Goal: Task Accomplishment & Management: Manage account settings

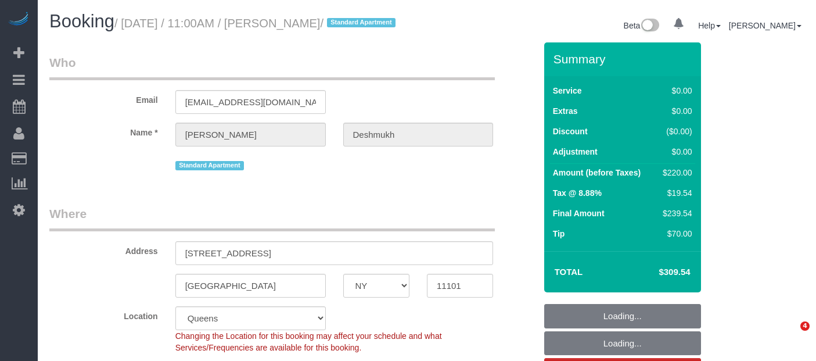
select select "NY"
select select "object:1388"
select select "2"
select select "spot1"
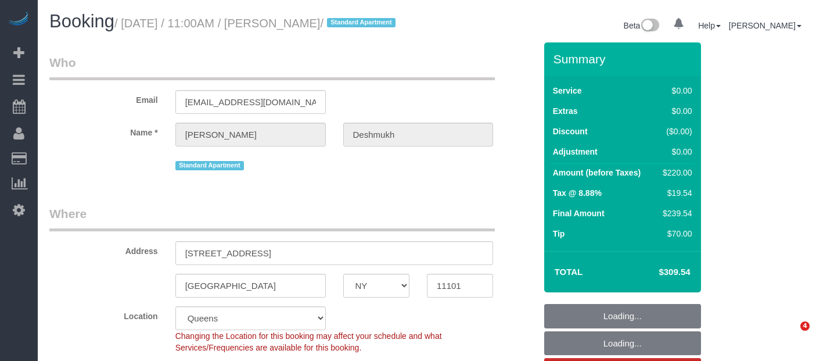
select select "number:59"
select select "number:73"
select select "number:15"
select select "number:6"
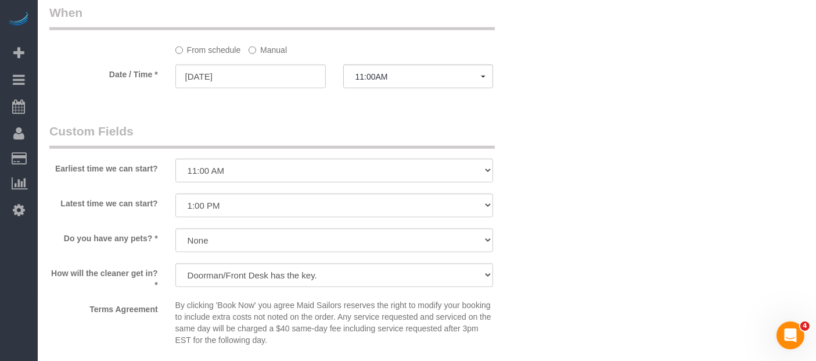
scroll to position [1097, 0]
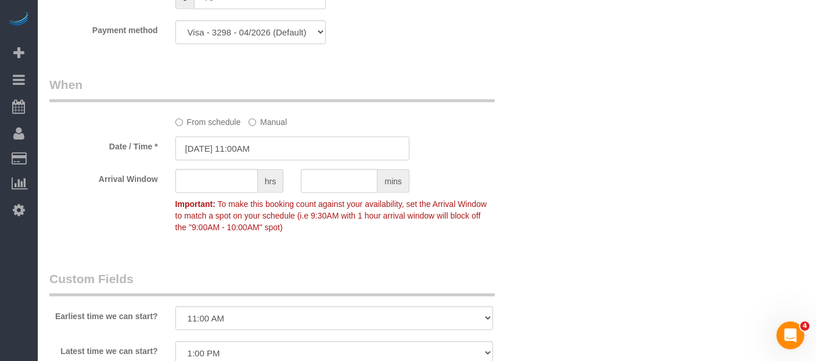
click at [256, 154] on input "09/11/2025 11:00AM" at bounding box center [292, 149] width 234 height 24
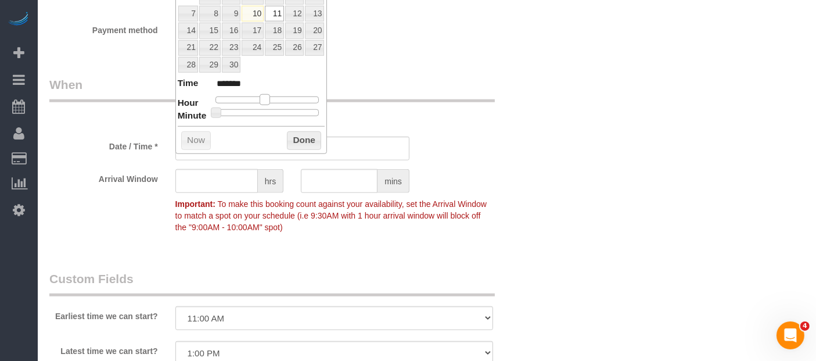
click at [264, 94] on span at bounding box center [265, 99] width 10 height 10
type input "09/11/2025 12:00PM"
type input "*******"
type input "09/11/2025 1:00PM"
type input "******"
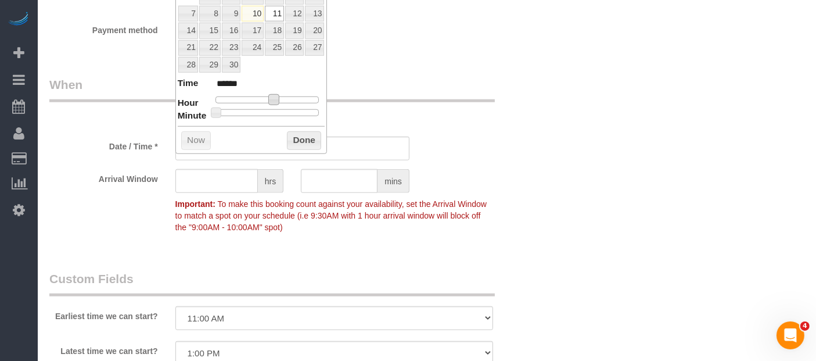
type input "09/11/2025 12:00PM"
type input "*******"
type input "09/11/2025 12:30PM"
type input "*******"
click at [268, 113] on div at bounding box center [268, 112] width 104 height 7
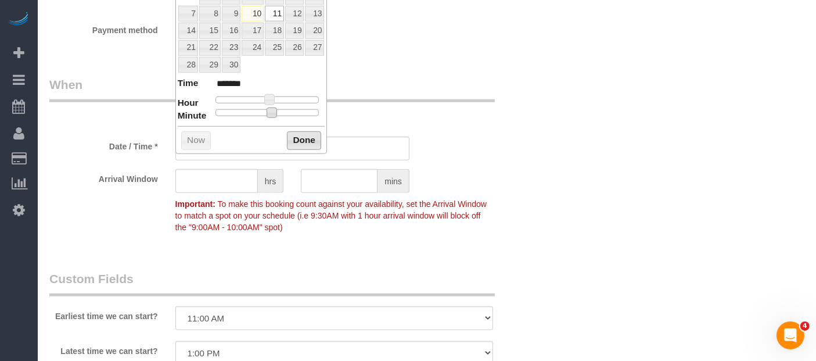
click at [292, 137] on button "Done" at bounding box center [304, 140] width 34 height 19
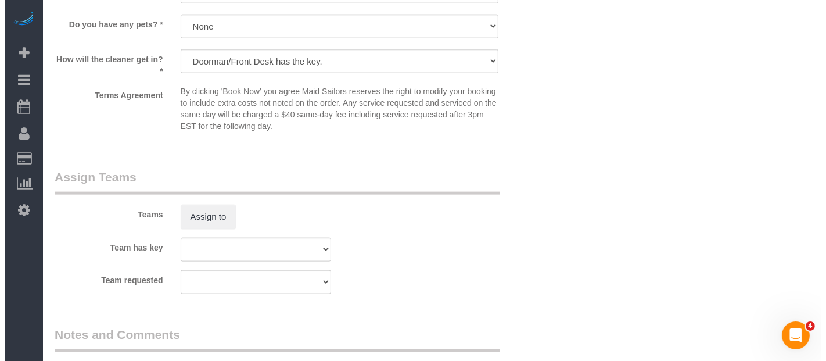
scroll to position [1549, 0]
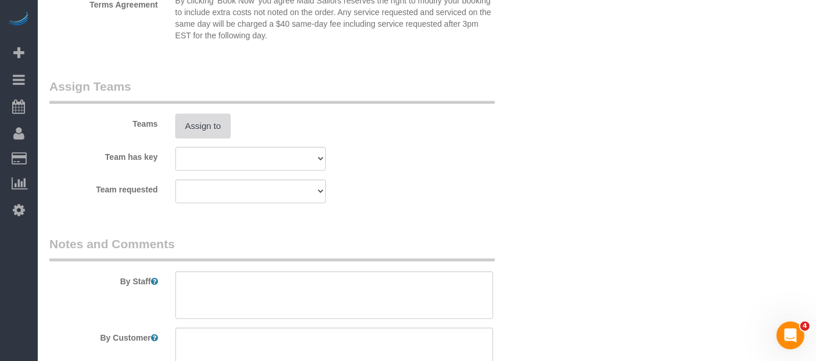
click at [209, 138] on button "Assign to" at bounding box center [203, 126] width 56 height 24
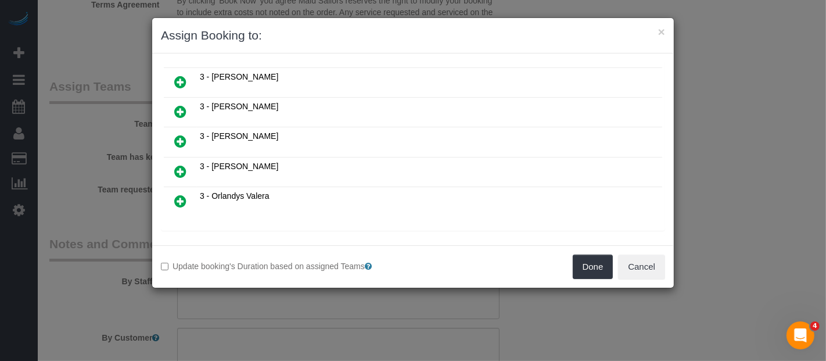
scroll to position [646, 0]
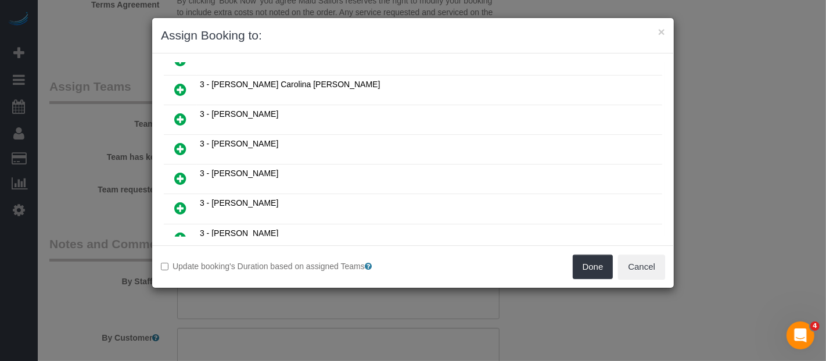
click at [178, 231] on icon at bounding box center [180, 238] width 12 height 14
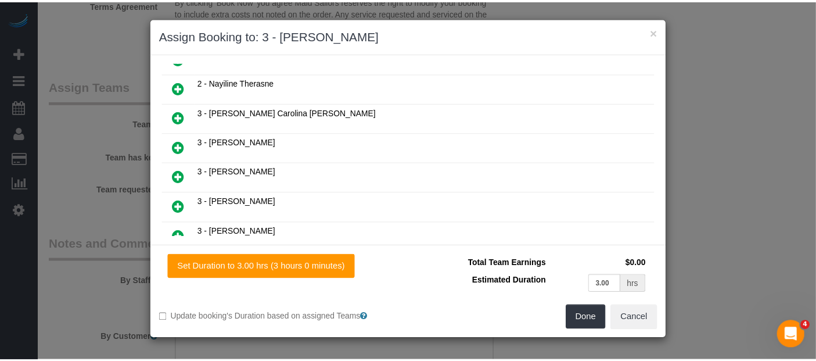
scroll to position [672, 0]
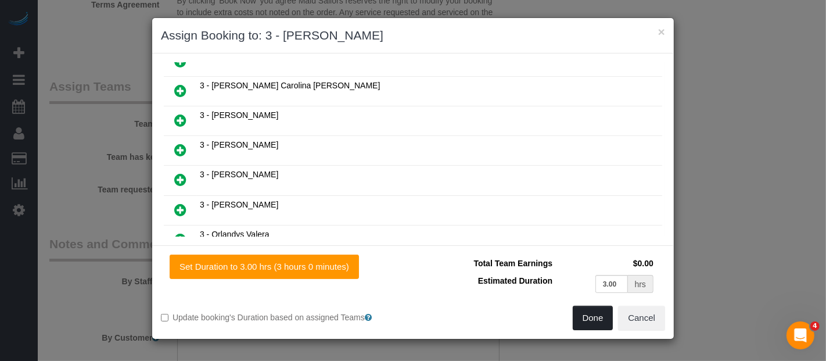
click at [593, 319] on button "Done" at bounding box center [593, 318] width 41 height 24
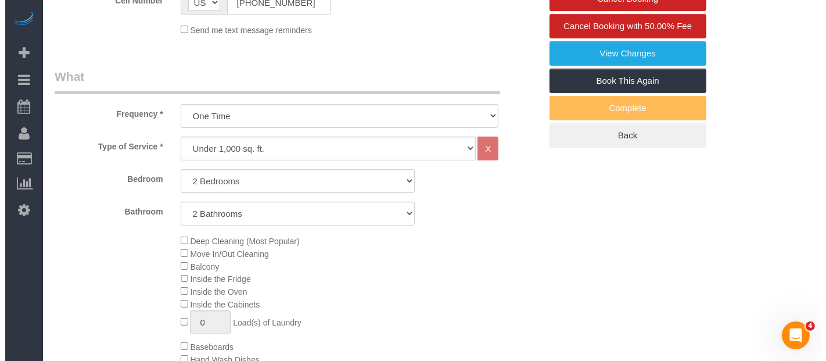
scroll to position [193, 0]
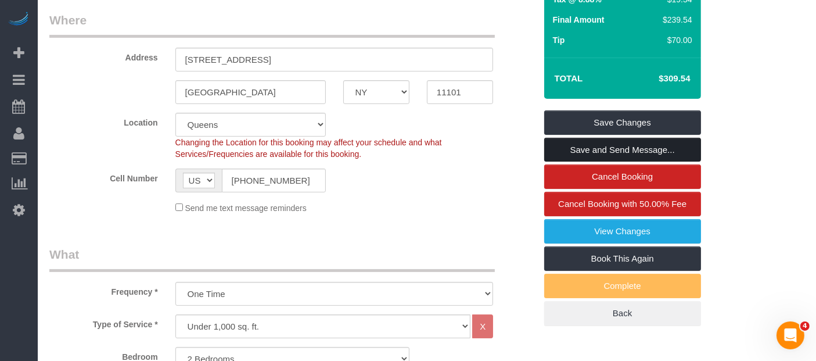
click at [591, 161] on link "Save and Send Message..." at bounding box center [622, 150] width 157 height 24
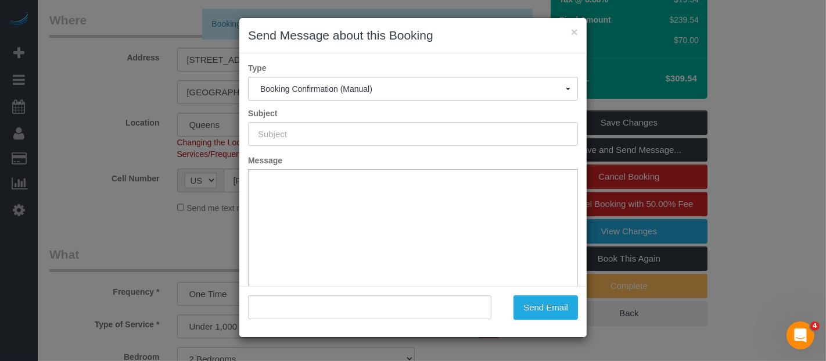
type input "Cleaning Confirmed for 09/11/2025 at 12:30pm"
type input ""Michael Deshmukh" <mike012486@gmail.com>"
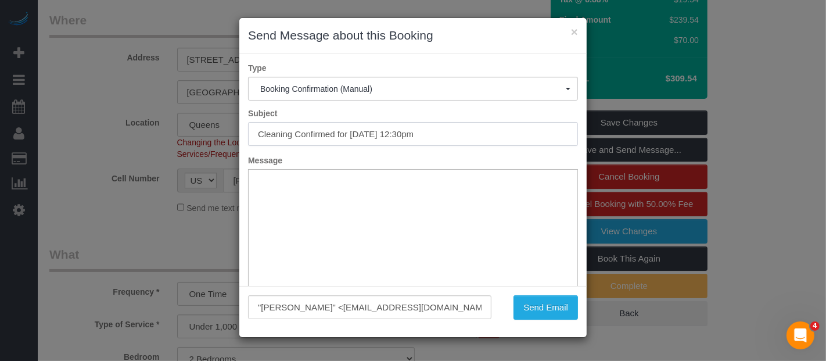
drag, startPoint x: 253, startPoint y: 129, endPoint x: 469, endPoint y: 131, distance: 216.2
click at [463, 121] on div "Subject Cleaning Confirmed for 09/11/2025 at 12:30pm" at bounding box center [412, 126] width 347 height 38
click at [539, 310] on button "Send Email" at bounding box center [546, 307] width 64 height 24
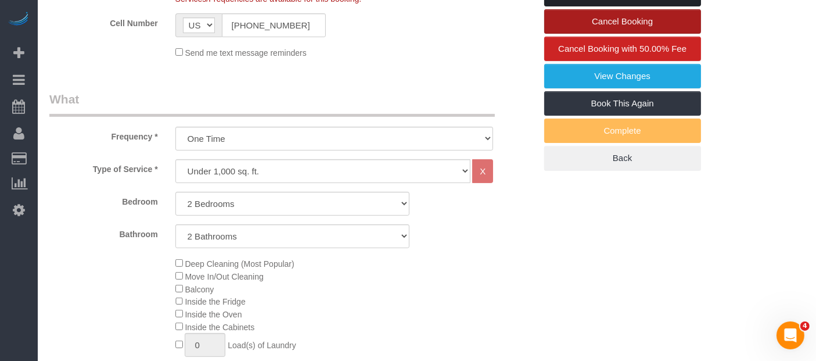
scroll to position [364, 0]
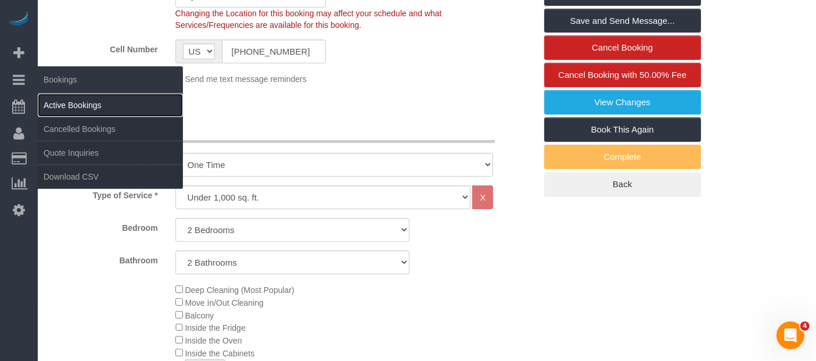
click at [89, 107] on link "Active Bookings" at bounding box center [110, 105] width 145 height 23
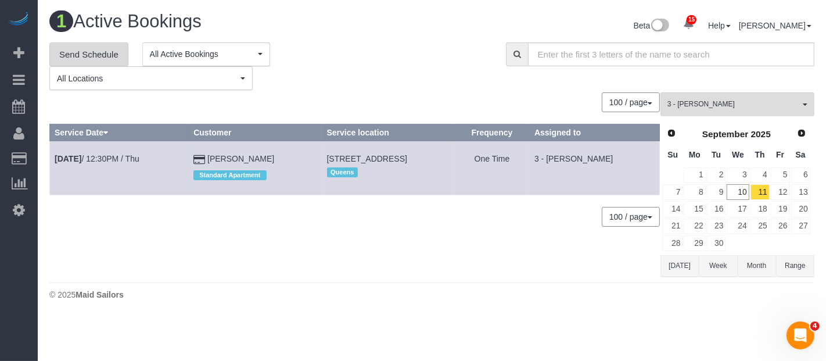
click at [88, 52] on link "Send Schedule" at bounding box center [88, 54] width 79 height 24
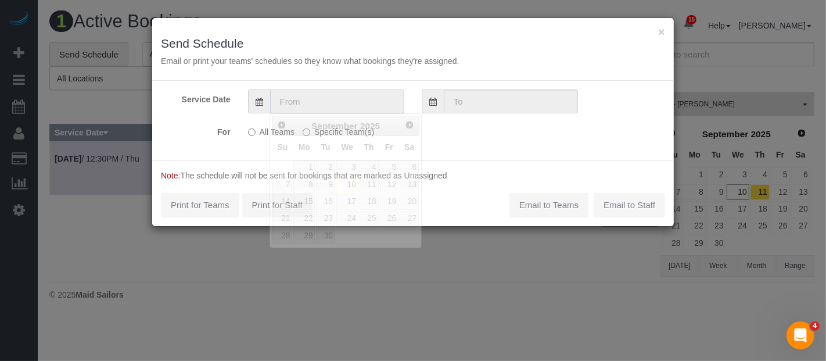
click at [332, 98] on input "text" at bounding box center [337, 101] width 134 height 24
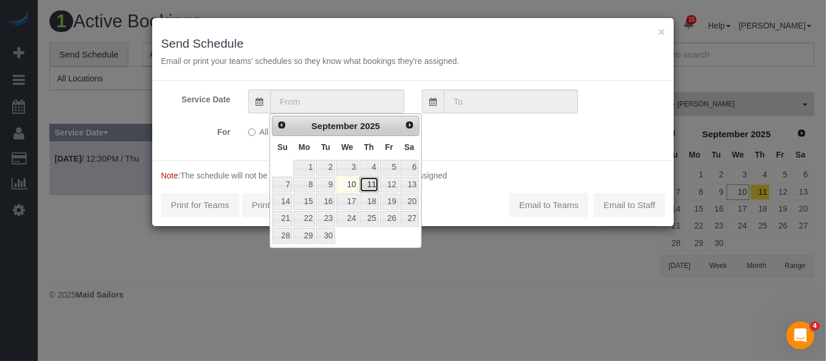
click at [371, 185] on link "11" at bounding box center [369, 185] width 19 height 16
type input "[DATE]"
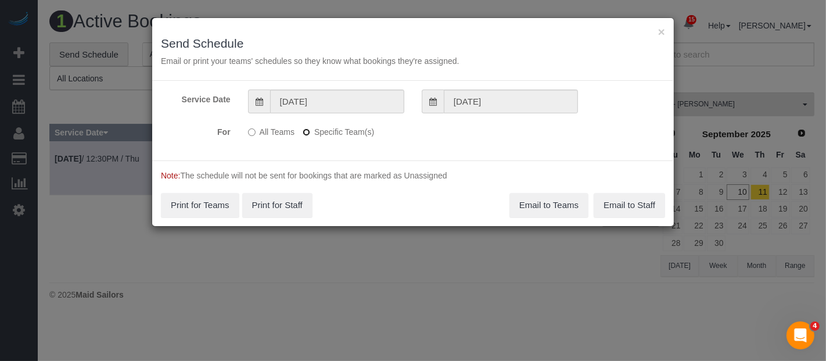
click at [307, 130] on label "Specific Team(s)" at bounding box center [338, 130] width 71 height 16
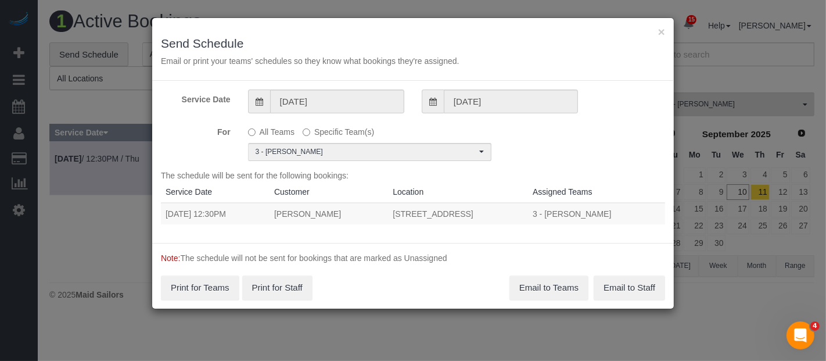
drag, startPoint x: 162, startPoint y: 210, endPoint x: 553, endPoint y: 214, distance: 391.7
click at [553, 214] on tr "09/11/2025 12:30PM Michael Deshmukh 3 Court Square, Unit 532, Long Island City,…" at bounding box center [413, 213] width 504 height 21
copy tr "09/11/2025 12:30PM Michael Deshmukh 3 Court Square, Unit 532, Long Island City,…"
click at [558, 289] on button "Email to Teams" at bounding box center [549, 287] width 79 height 24
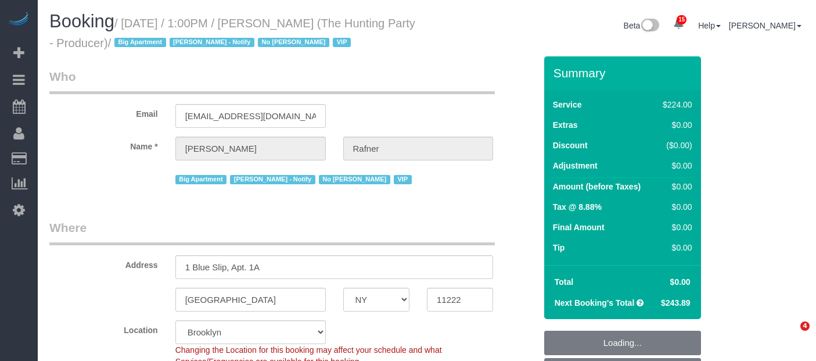
select select "NY"
select select "number:58"
select select "number:76"
select select "number:15"
select select "number:5"
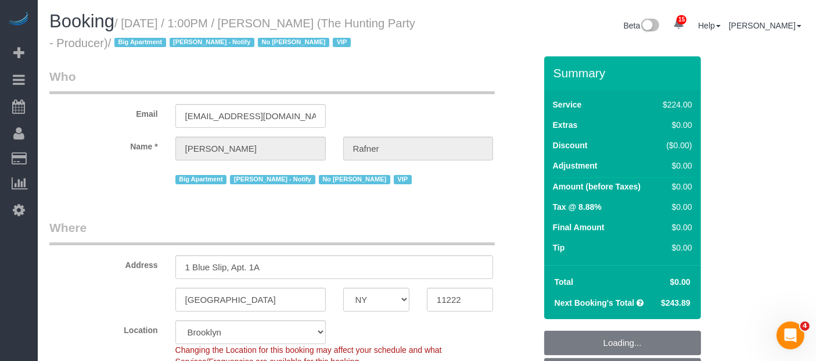
select select "string:stripe-pm_1Rtzof4VGloSiKo7440tZ5Fk"
select select "spot1"
select select "object:1325"
select select "41402"
select select "2"
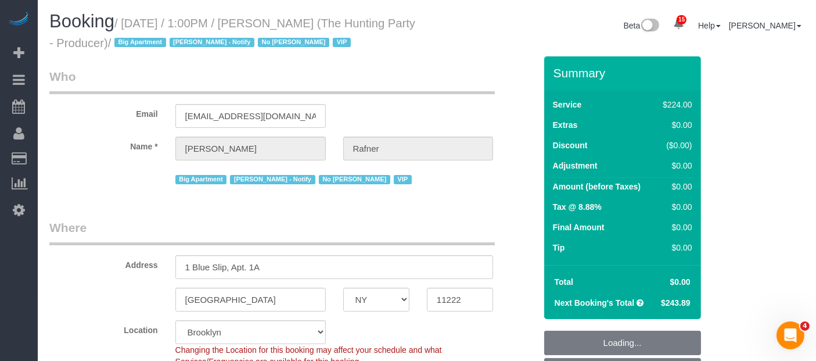
select select "120"
select select "object:1428"
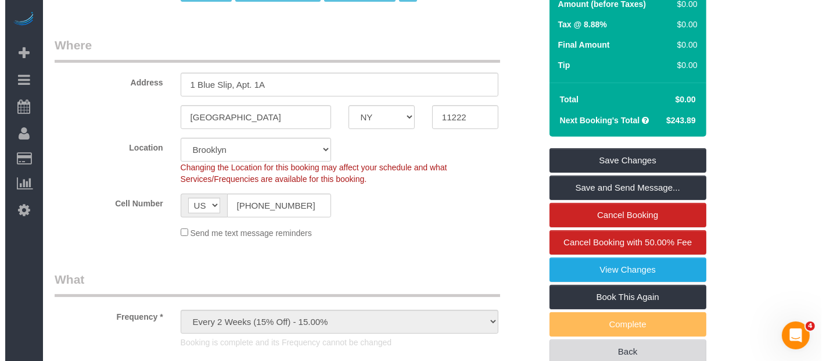
scroll to position [258, 0]
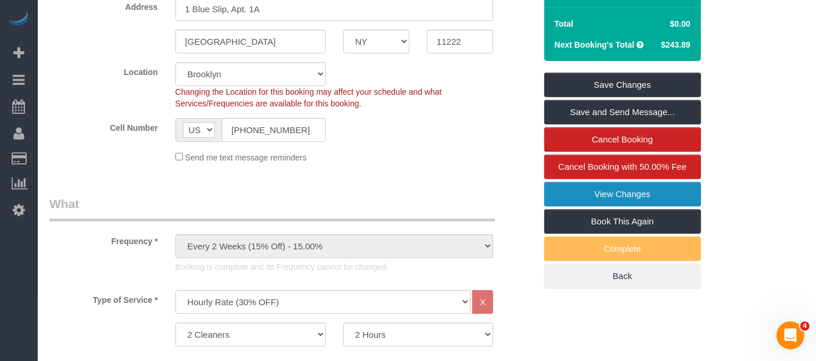
click at [631, 192] on link "View Changes" at bounding box center [622, 194] width 157 height 24
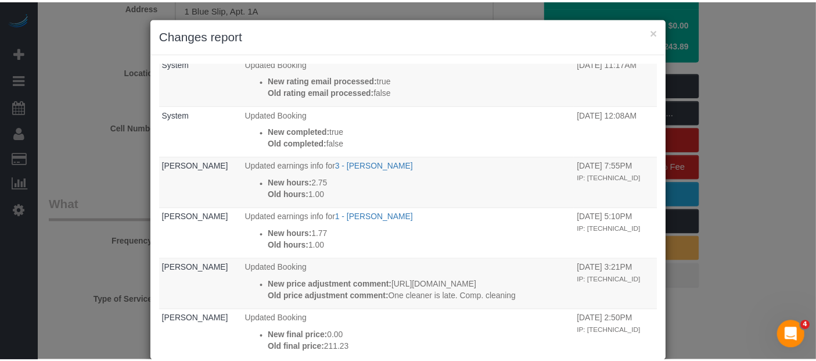
scroll to position [0, 0]
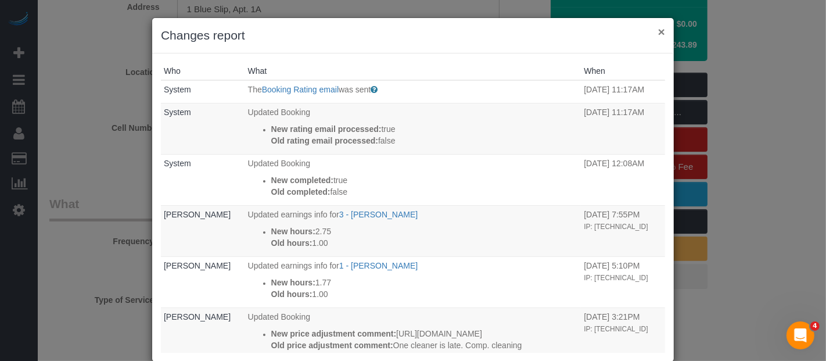
click at [658, 34] on button "×" at bounding box center [661, 32] width 7 height 12
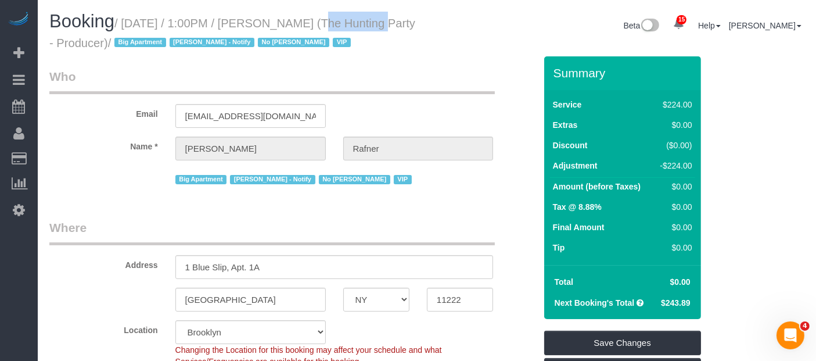
drag, startPoint x: 293, startPoint y: 21, endPoint x: 350, endPoint y: 22, distance: 57.0
click at [350, 22] on small "/ September 09, 2025 / 1:00PM / Jeff Rafner (The Hunting Party - Producer) / Bi…" at bounding box center [232, 33] width 366 height 33
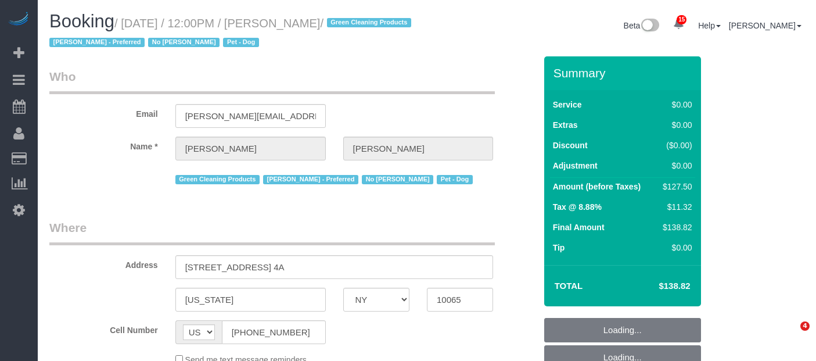
select select "NY"
select select "number:89"
select select "number:90"
select select "number:13"
select select "number:7"
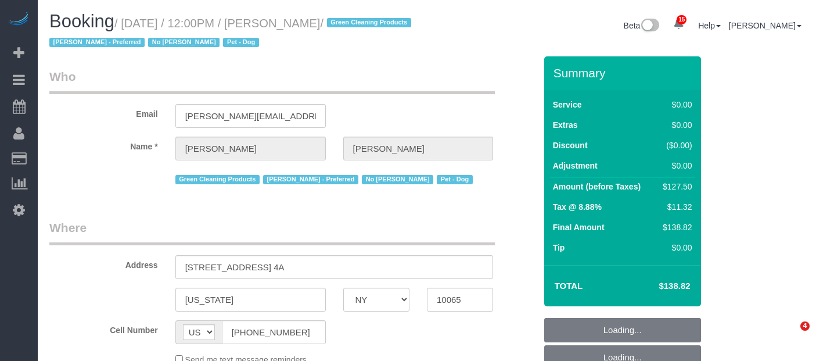
select select "object:1456"
select select "spot1"
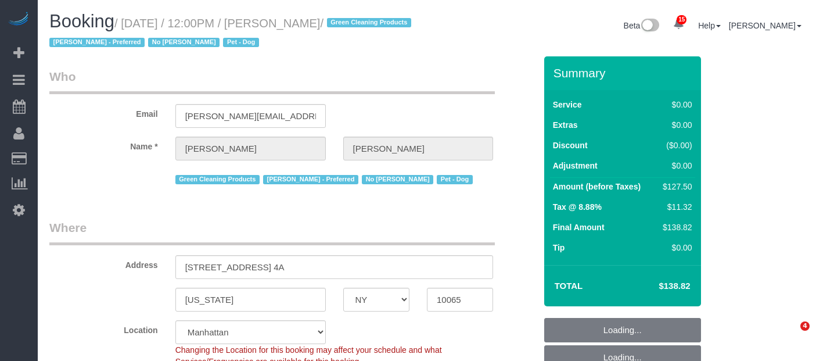
select select "spot42"
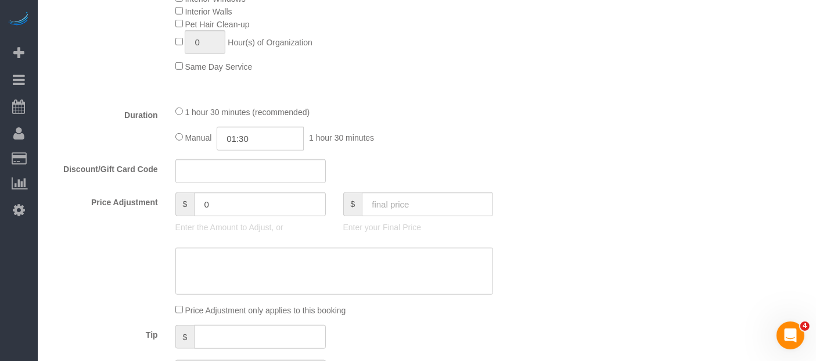
scroll to position [839, 0]
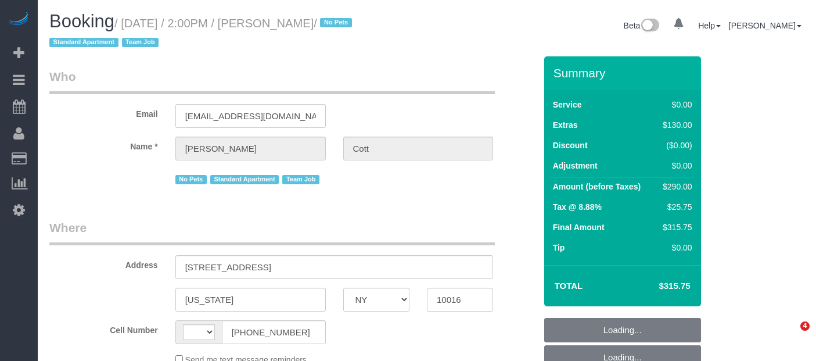
select select "NY"
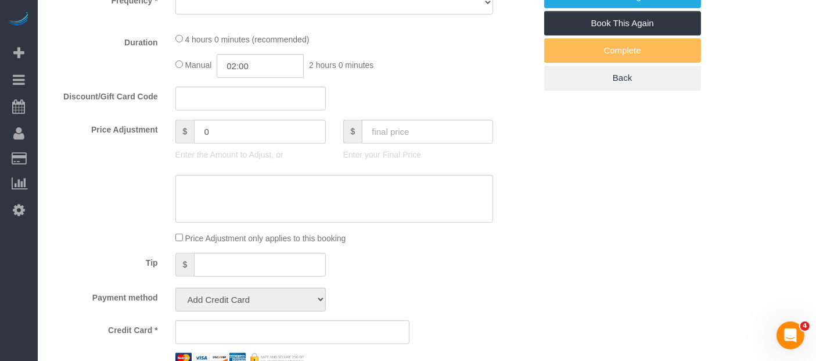
select select "string:US"
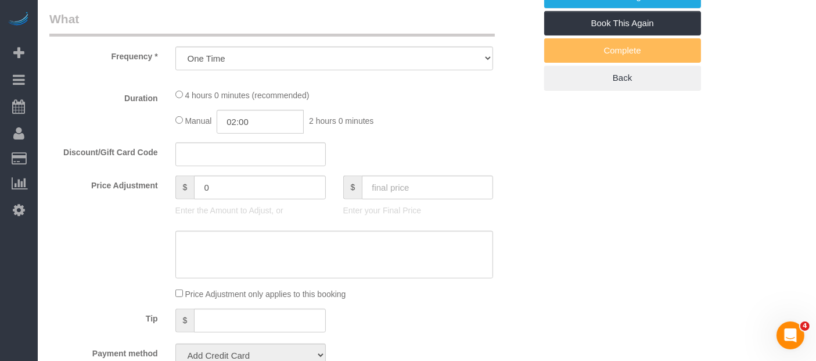
select select "object:927"
select select "string:stripe-pm_1S3z8D4VGloSiKo7YlVZ8Nc4"
select select "spot1"
select select "number:89"
select select "number:77"
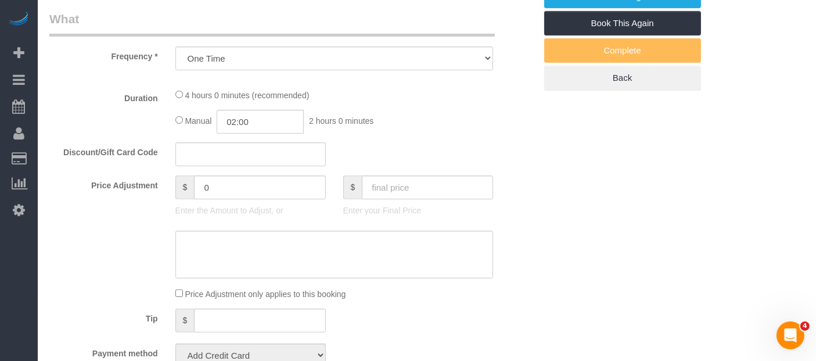
select select "number:15"
select select "number:5"
select select "1"
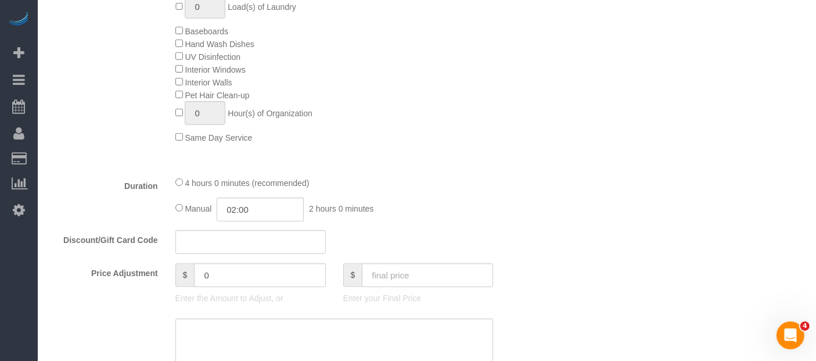
scroll to position [701, 0]
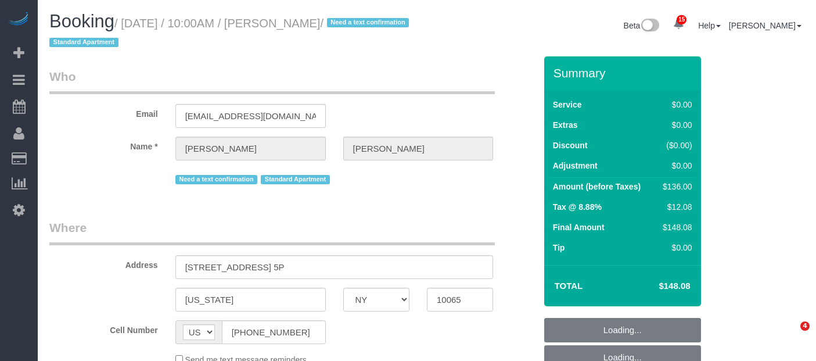
select select "NY"
select select "string:stripe-pm_1Q7UsO4VGloSiKo7akDAINuf"
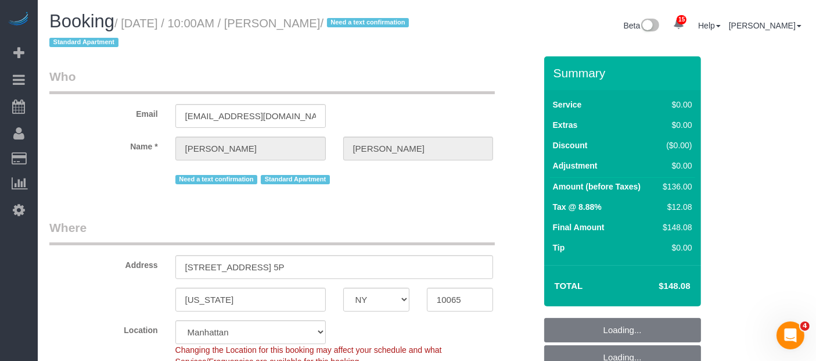
select select "object:759"
select select "spot1"
select select "number:57"
select select "number:75"
select select "number:15"
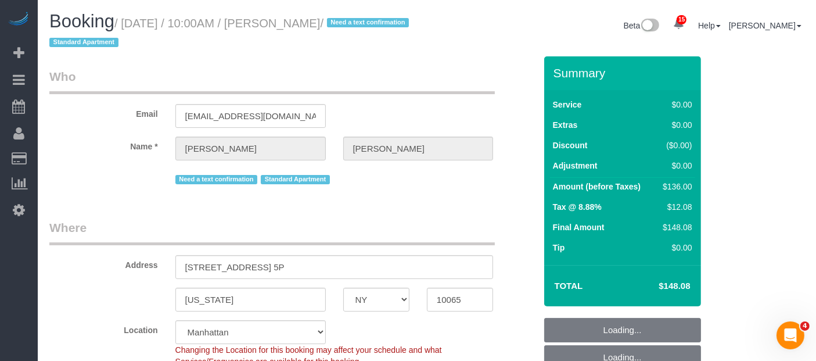
select select "number:5"
select select "1"
select select "object:1440"
select select "1"
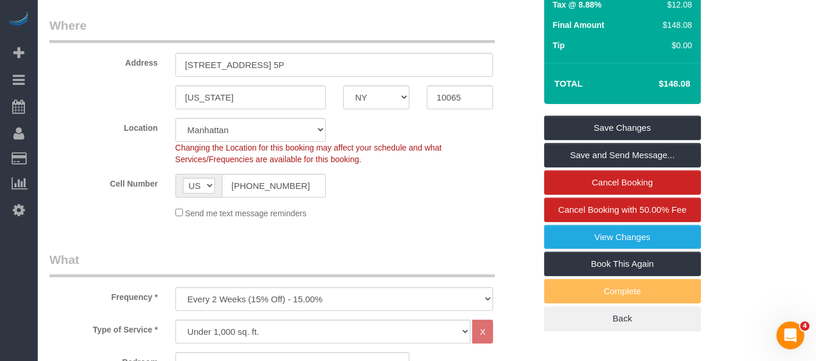
scroll to position [193, 0]
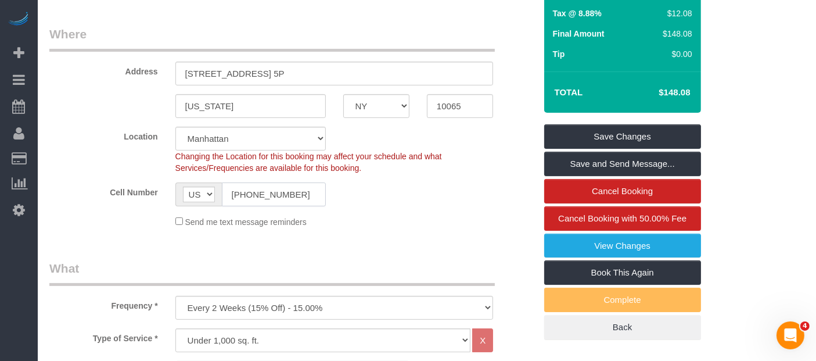
drag, startPoint x: 227, startPoint y: 195, endPoint x: 302, endPoint y: 195, distance: 75.0
click at [303, 195] on input "[PHONE_NUMBER]" at bounding box center [274, 194] width 104 height 24
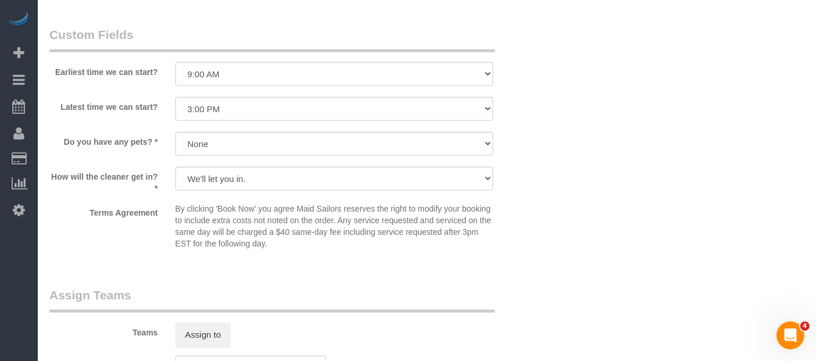
scroll to position [1291, 0]
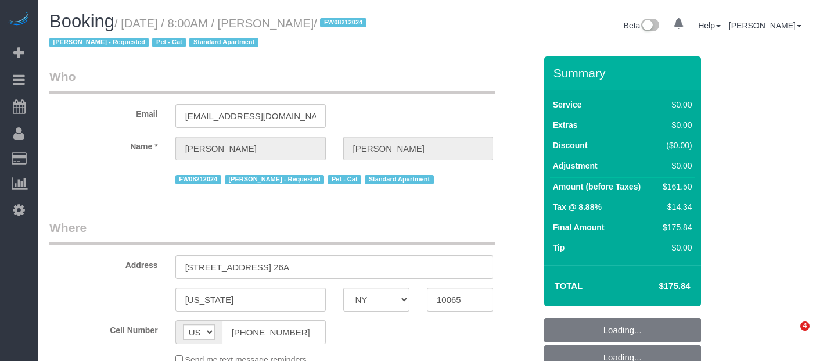
select select "NY"
select select "object:1025"
select select "string:stripe-pm_1O8DDd4VGloSiKo7NGP2DvIM"
select select "1"
select select "2"
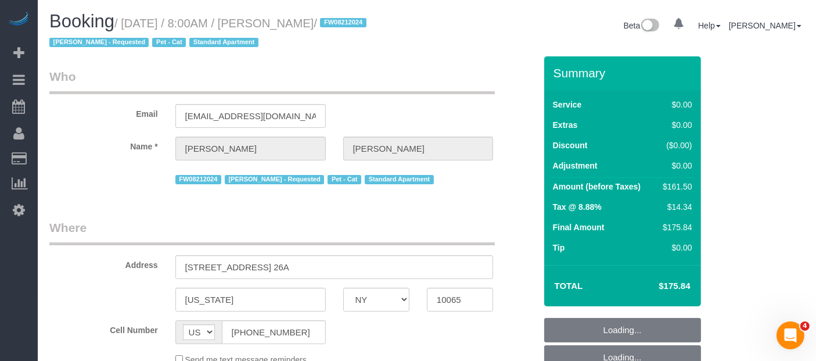
select select "number:89"
select select "number:90"
select select "number:14"
select select "number:7"
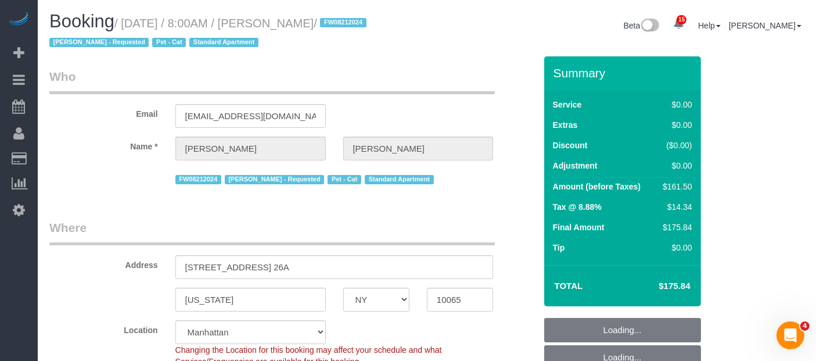
select select "spot1"
select select "object:1456"
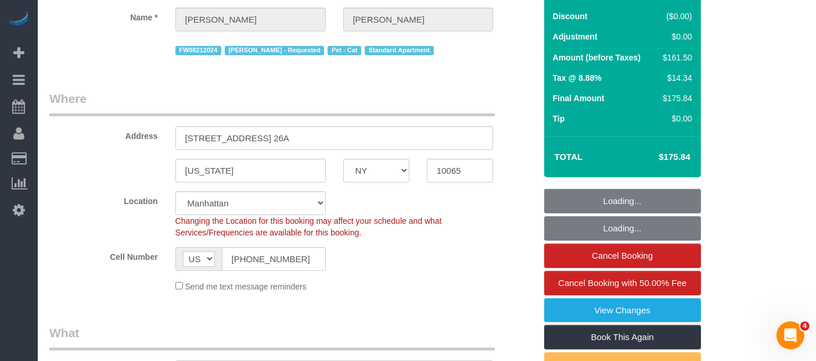
select select "1"
select select "2"
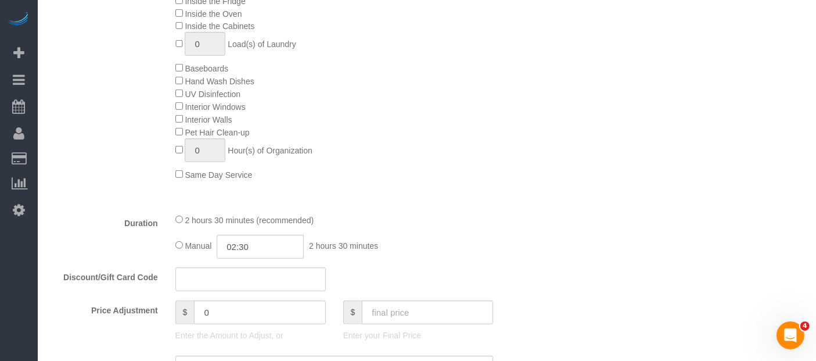
scroll to position [775, 0]
